Goal: Browse casually

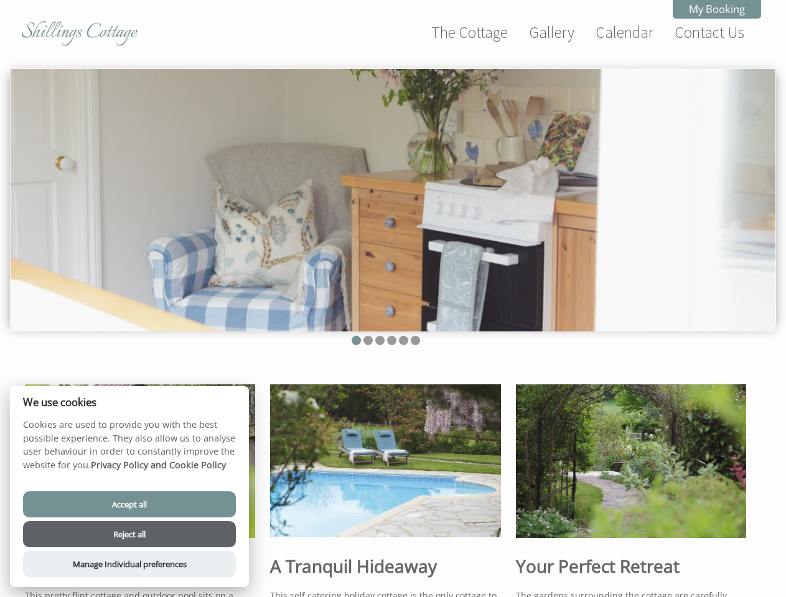
click at [393, 299] on img at bounding box center [393, 200] width 764 height 263
click at [393, 197] on img at bounding box center [393, 200] width 764 height 263
click at [356, 340] on li at bounding box center [355, 340] width 9 height 9
click at [368, 340] on li at bounding box center [367, 340] width 9 height 9
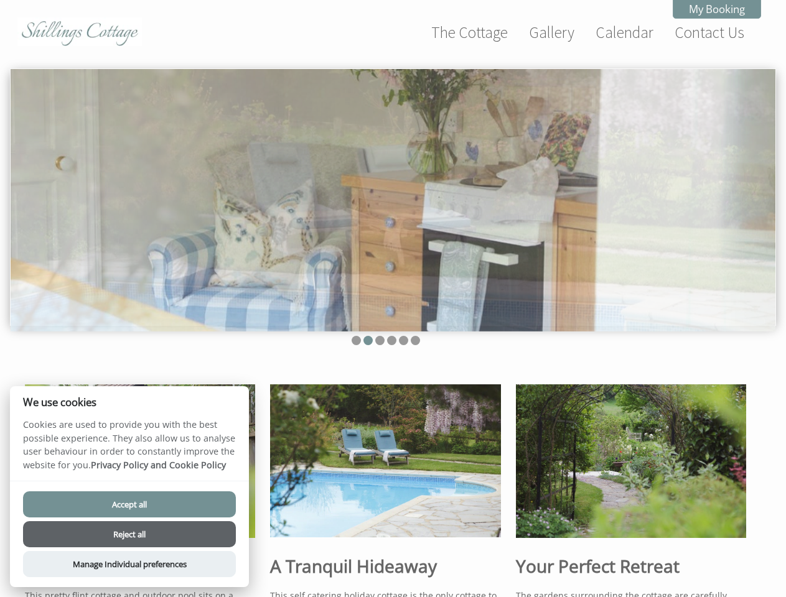
click at [379, 340] on li at bounding box center [379, 340] width 9 height 9
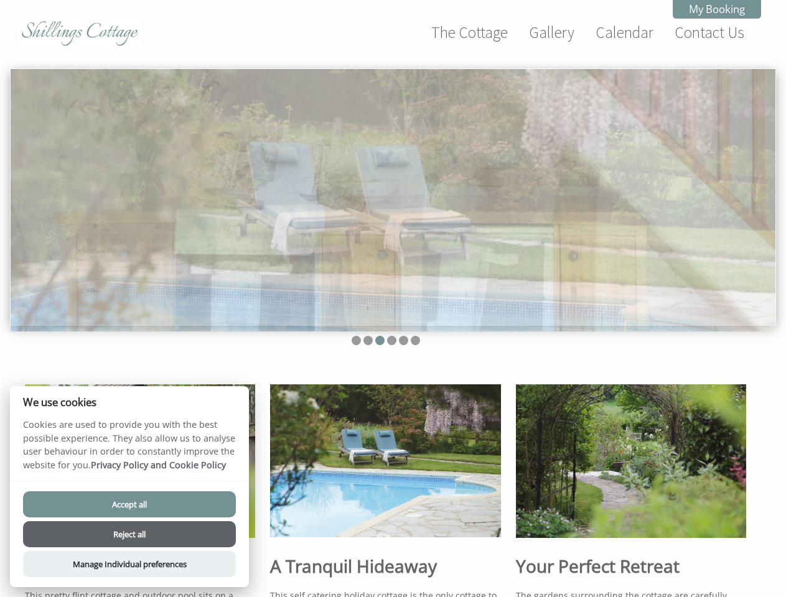
click at [391, 340] on li at bounding box center [391, 340] width 9 height 9
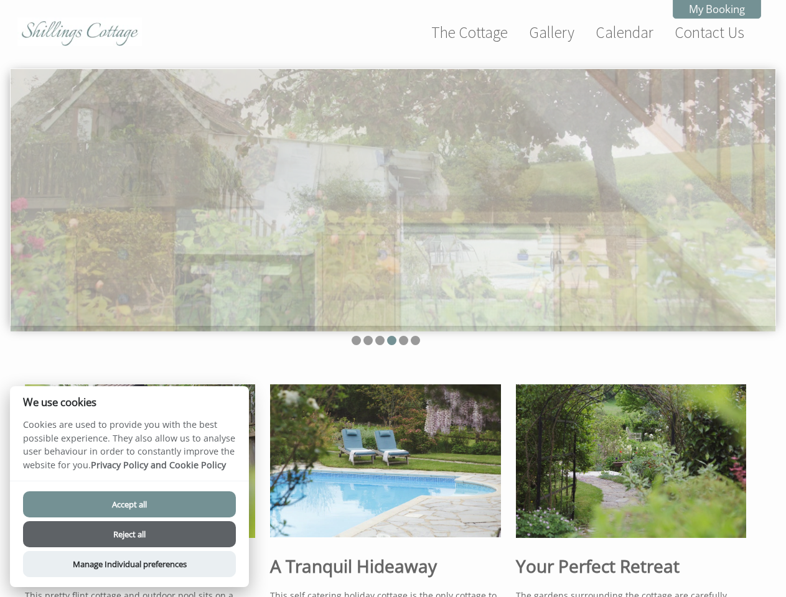
click at [403, 340] on li at bounding box center [403, 340] width 9 height 9
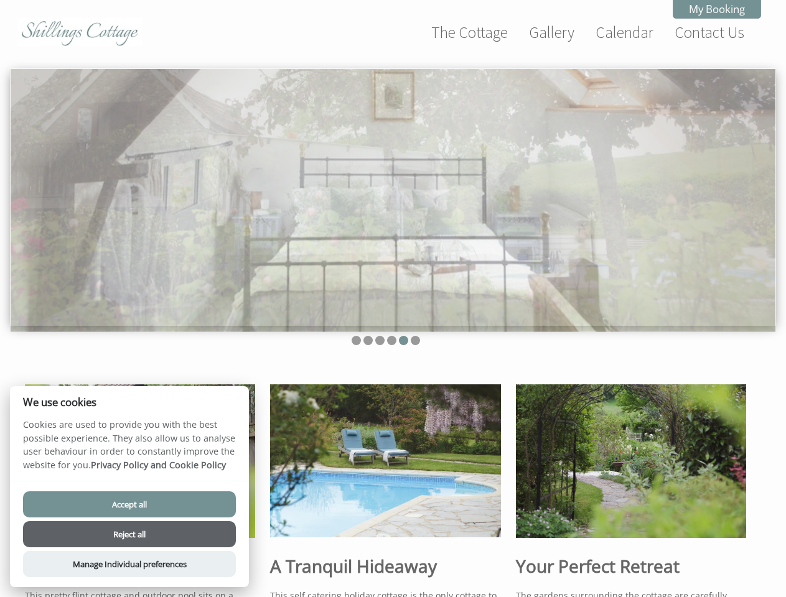
click at [415, 340] on li at bounding box center [415, 340] width 9 height 9
click at [129, 504] on button "Accept all" at bounding box center [129, 504] width 213 height 26
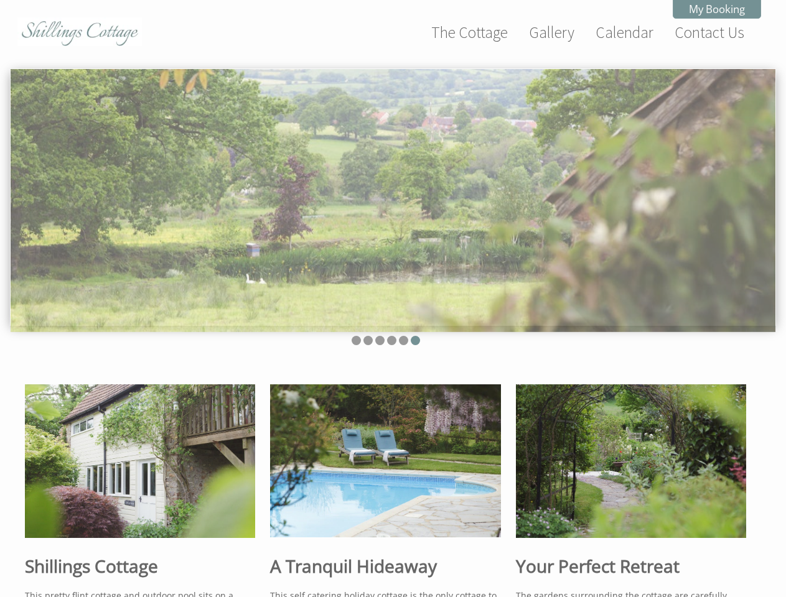
click at [129, 537] on button "Reject all" at bounding box center [129, 550] width 213 height 26
